Goal: Task Accomplishment & Management: Manage account settings

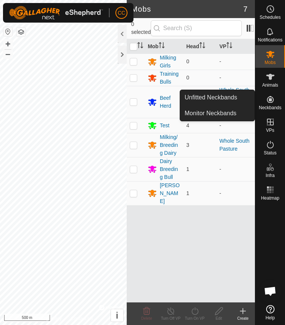
click at [231, 116] on span "Monitor Neckbands" at bounding box center [211, 113] width 52 height 9
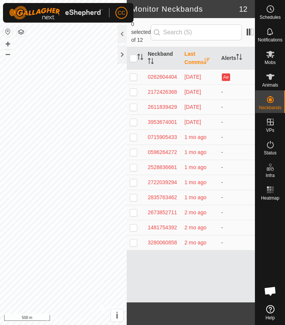
click at [135, 55] on input "checkbox" at bounding box center [134, 59] width 8 height 8
checkbox input "true"
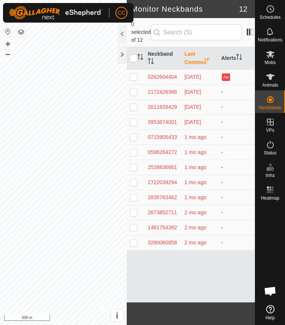
checkbox input "true"
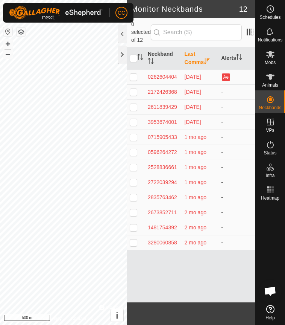
checkbox input "true"
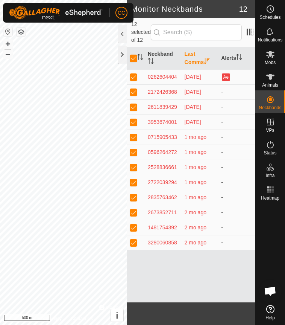
click at [132, 55] on input "checkbox" at bounding box center [134, 59] width 8 height 8
checkbox input "false"
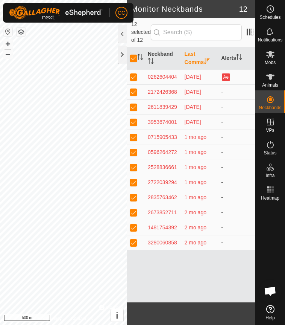
checkbox input "false"
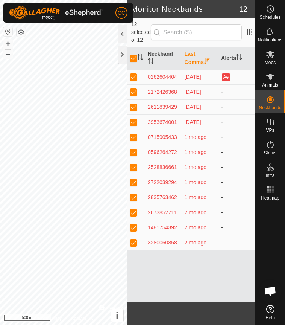
checkbox input "false"
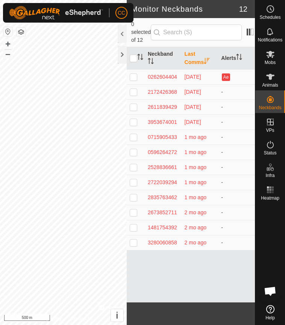
click at [273, 79] on icon at bounding box center [270, 76] width 9 height 9
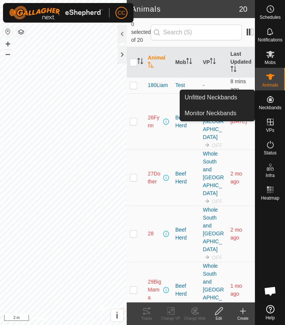
click at [224, 102] on link "Unfitted Neckbands" at bounding box center [217, 97] width 74 height 15
